Goal: Check status: Check status

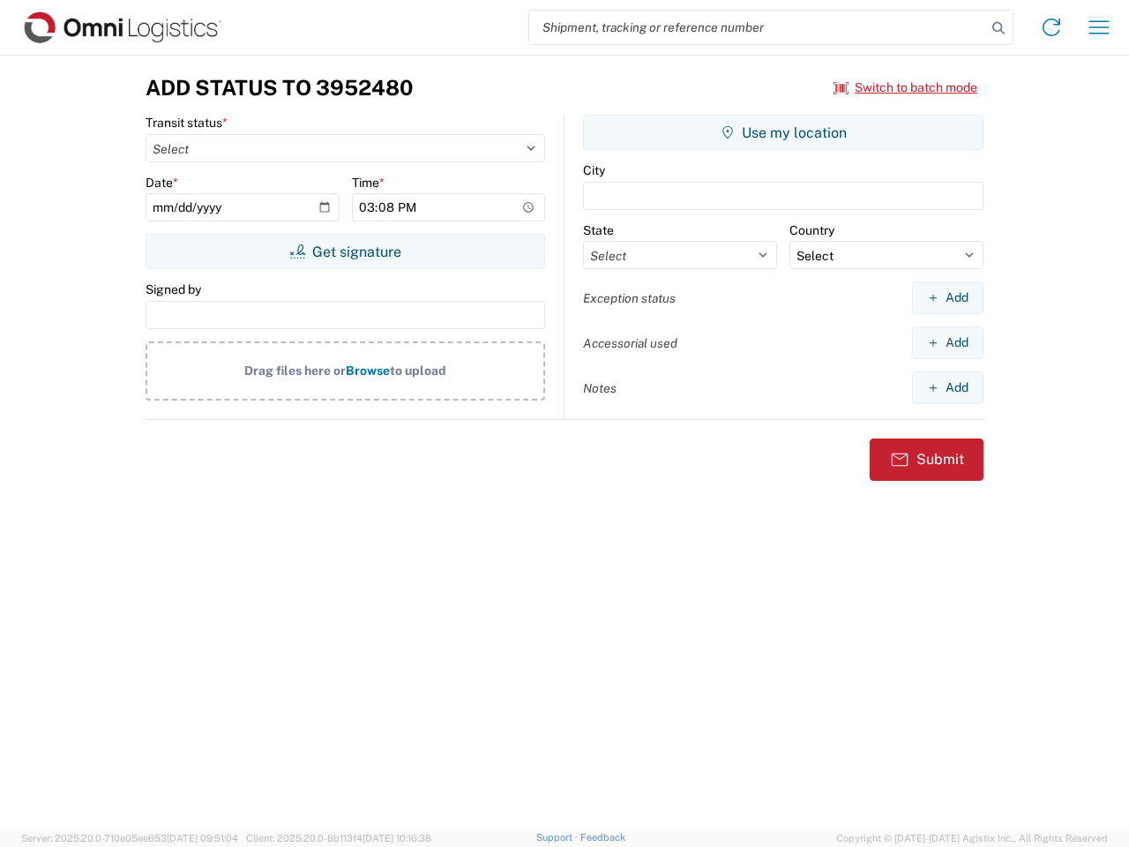
click at [758, 27] on input "search" at bounding box center [757, 28] width 457 height 34
click at [999, 28] on icon at bounding box center [998, 28] width 25 height 25
click at [1052, 27] on icon at bounding box center [1052, 27] width 28 height 28
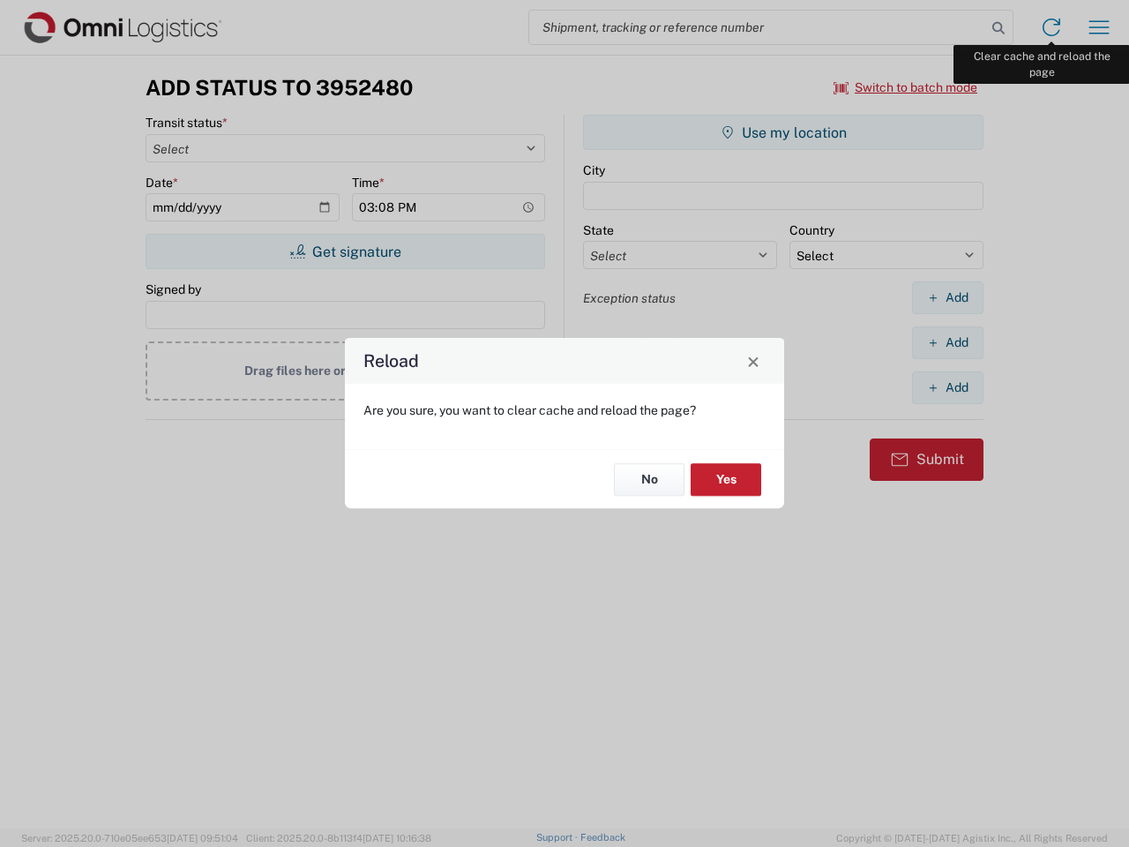
click at [1099, 27] on div "Reload Are you sure, you want to clear cache and reload the page? No Yes" at bounding box center [564, 423] width 1129 height 847
click at [906, 87] on div "Reload Are you sure, you want to clear cache and reload the page? No Yes" at bounding box center [564, 423] width 1129 height 847
click at [345, 251] on div "Reload Are you sure, you want to clear cache and reload the page? No Yes" at bounding box center [564, 423] width 1129 height 847
click at [783, 132] on div "Reload Are you sure, you want to clear cache and reload the page? No Yes" at bounding box center [564, 423] width 1129 height 847
click at [948, 297] on div "Reload Are you sure, you want to clear cache and reload the page? No Yes" at bounding box center [564, 423] width 1129 height 847
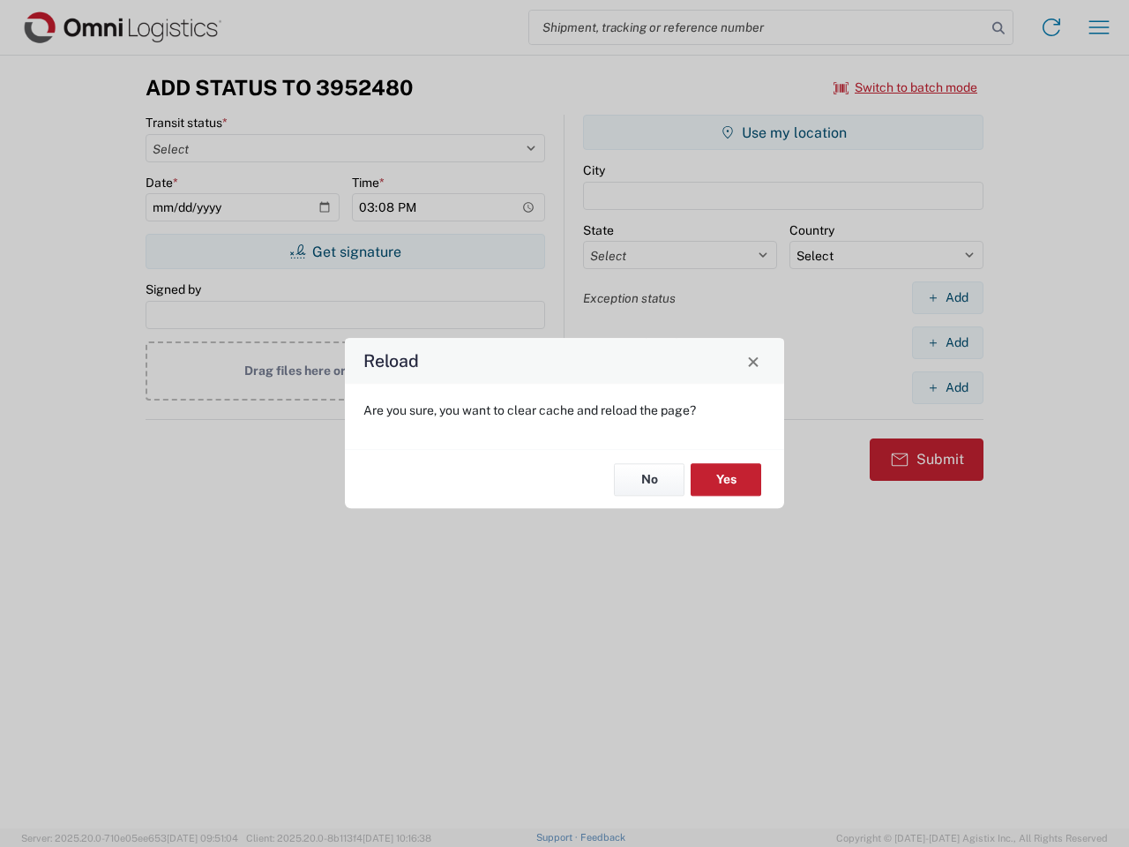
click at [948, 342] on div "Reload Are you sure, you want to clear cache and reload the page? No Yes" at bounding box center [564, 423] width 1129 height 847
click at [948, 387] on div "Reload Are you sure, you want to clear cache and reload the page? No Yes" at bounding box center [564, 423] width 1129 height 847
